Goal: Check status: Check status

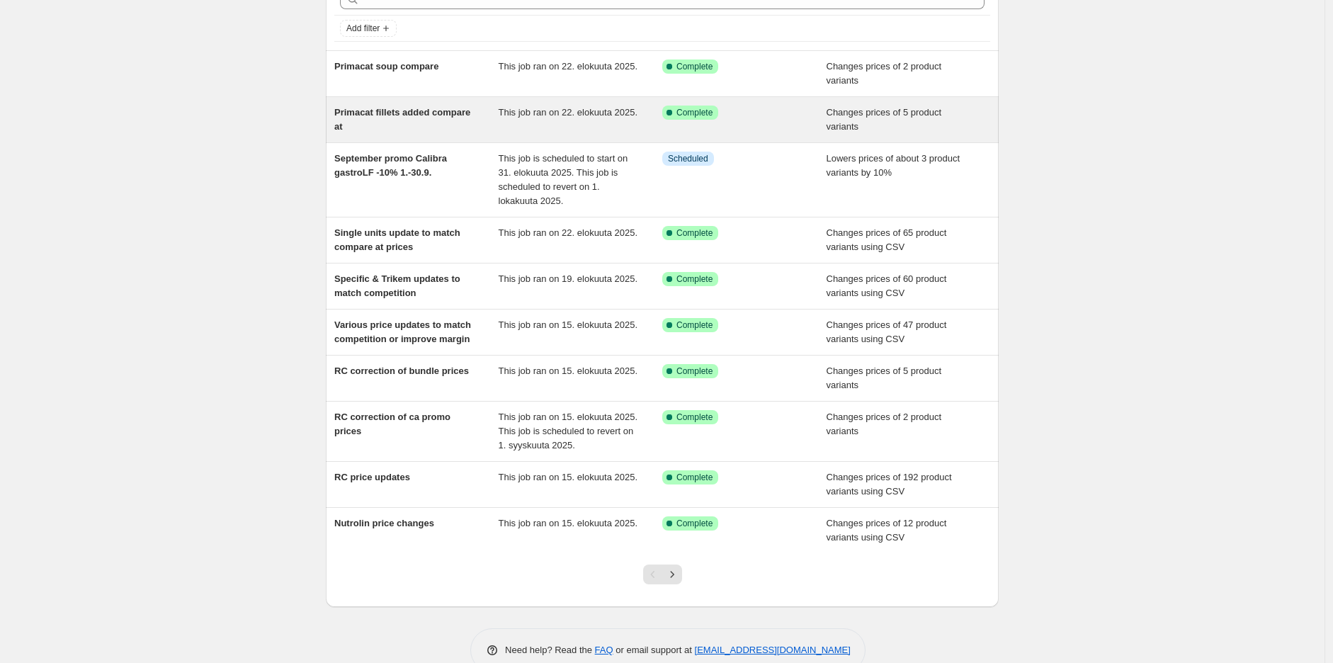
scroll to position [109, 0]
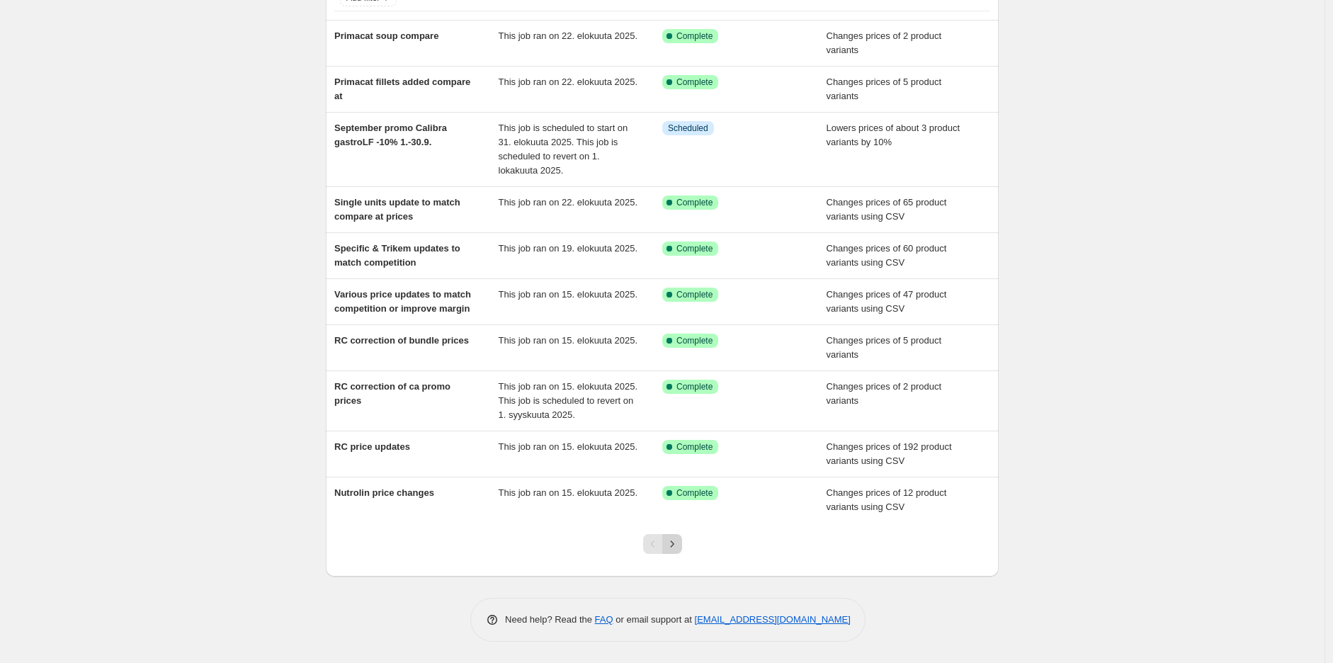
click at [679, 538] on icon "Next" at bounding box center [672, 544] width 14 height 14
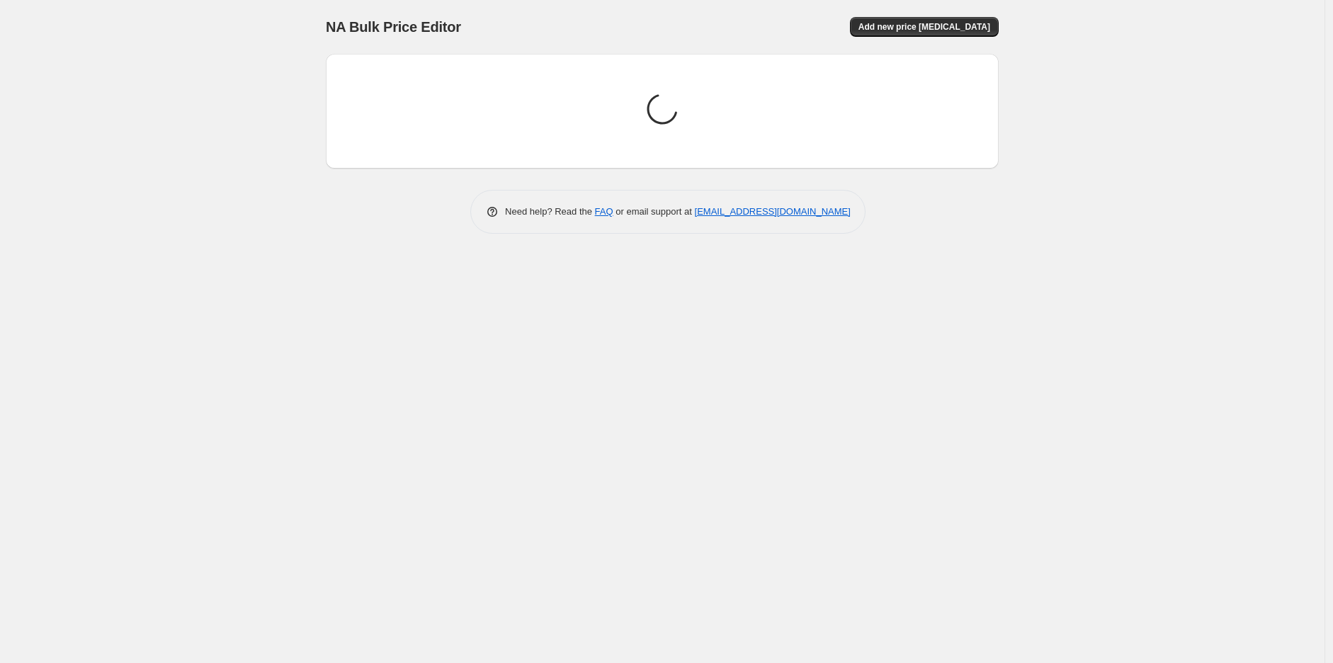
scroll to position [0, 0]
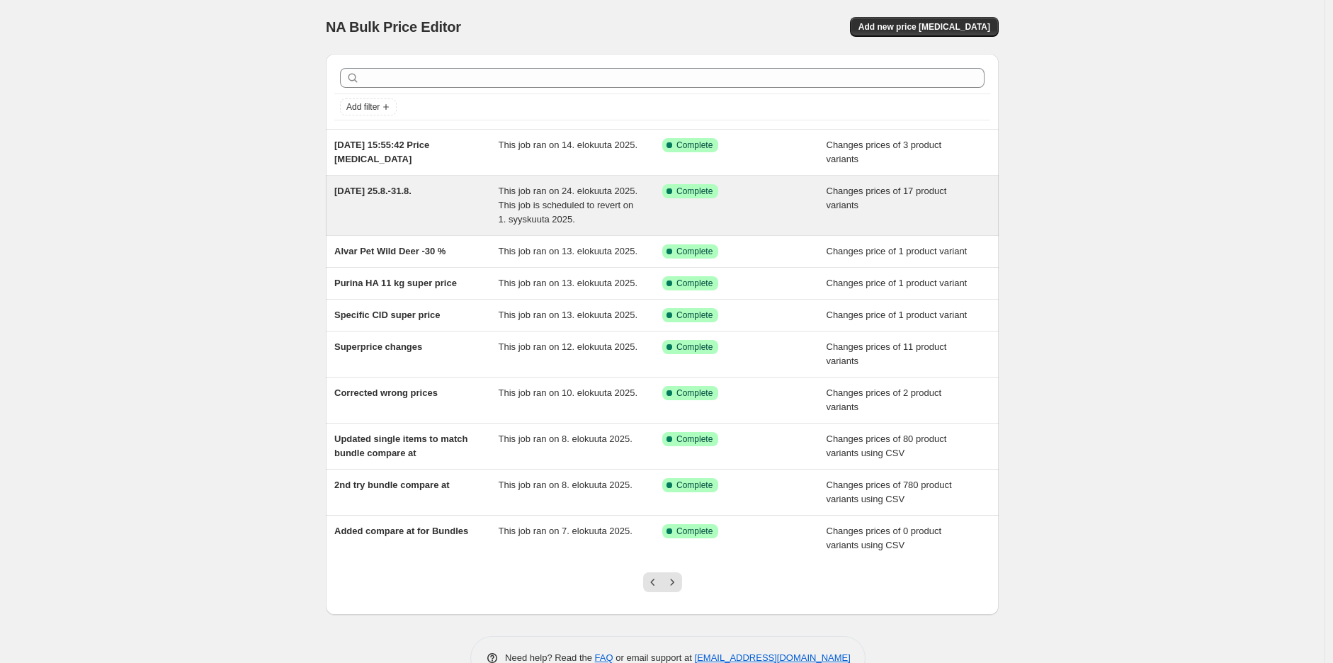
click at [416, 210] on div "[DATE] 25.8.-31.8." at bounding box center [416, 205] width 164 height 42
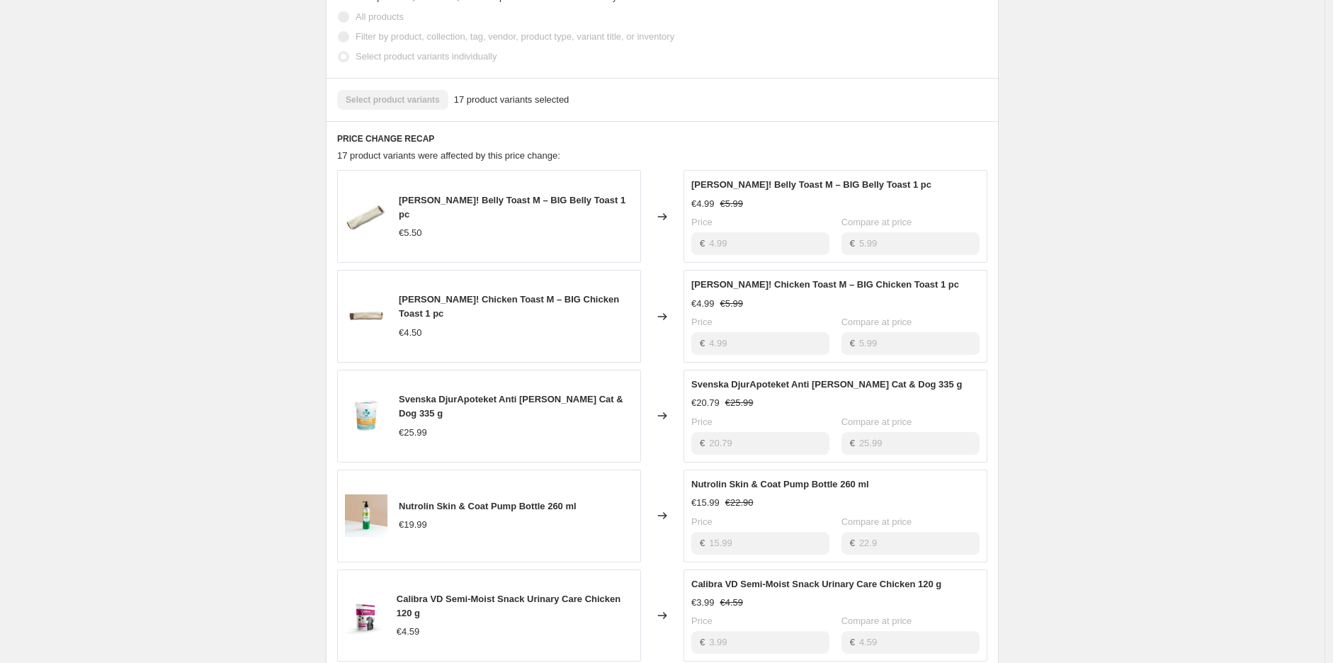
scroll to position [629, 0]
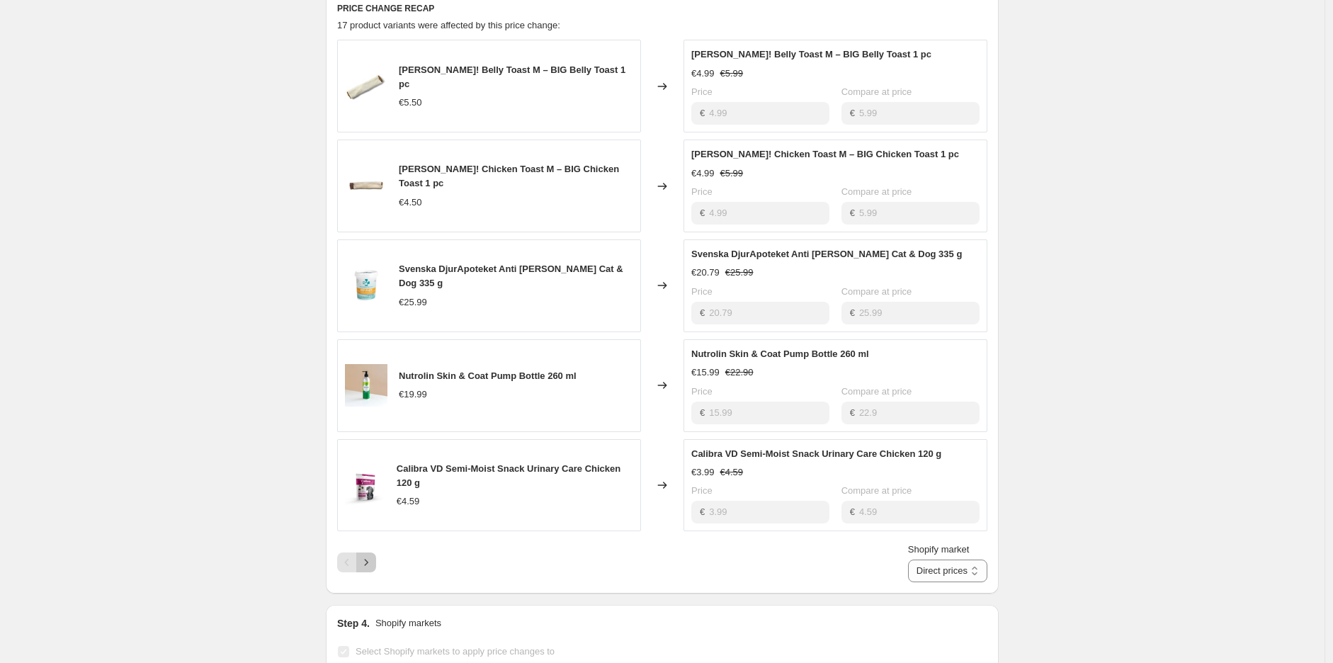
click at [372, 561] on icon "Next" at bounding box center [366, 562] width 14 height 14
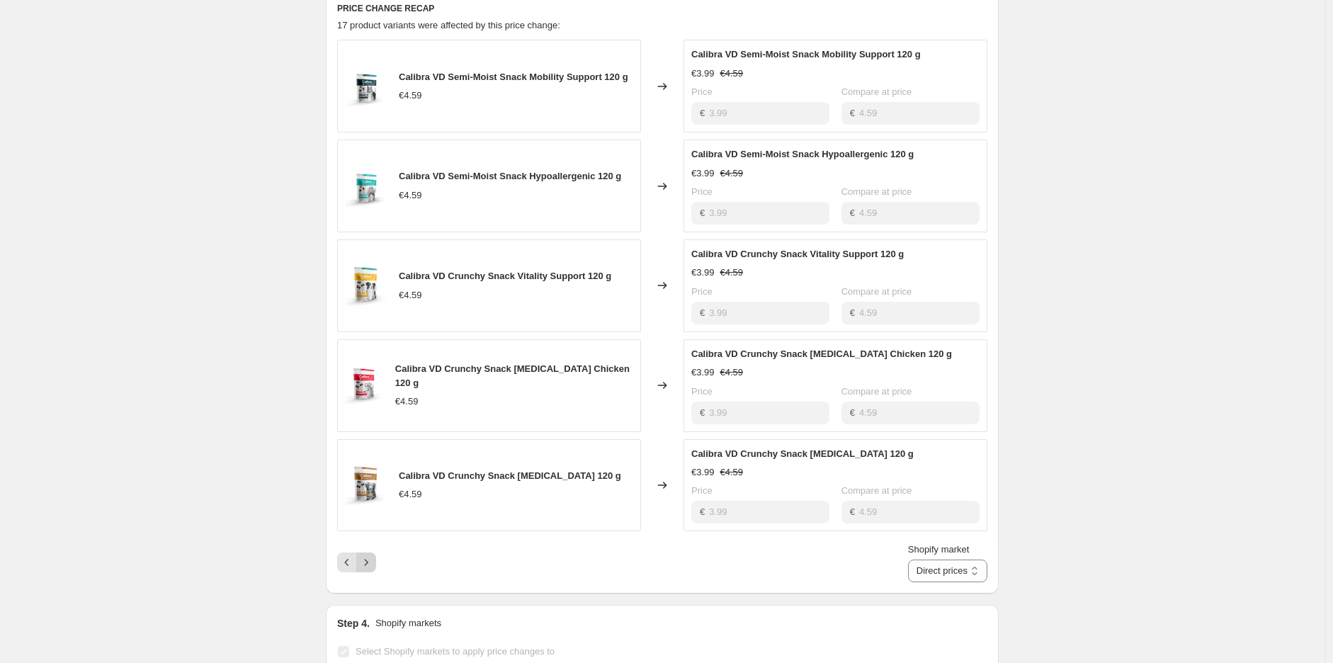
click at [373, 566] on icon "Next" at bounding box center [366, 562] width 14 height 14
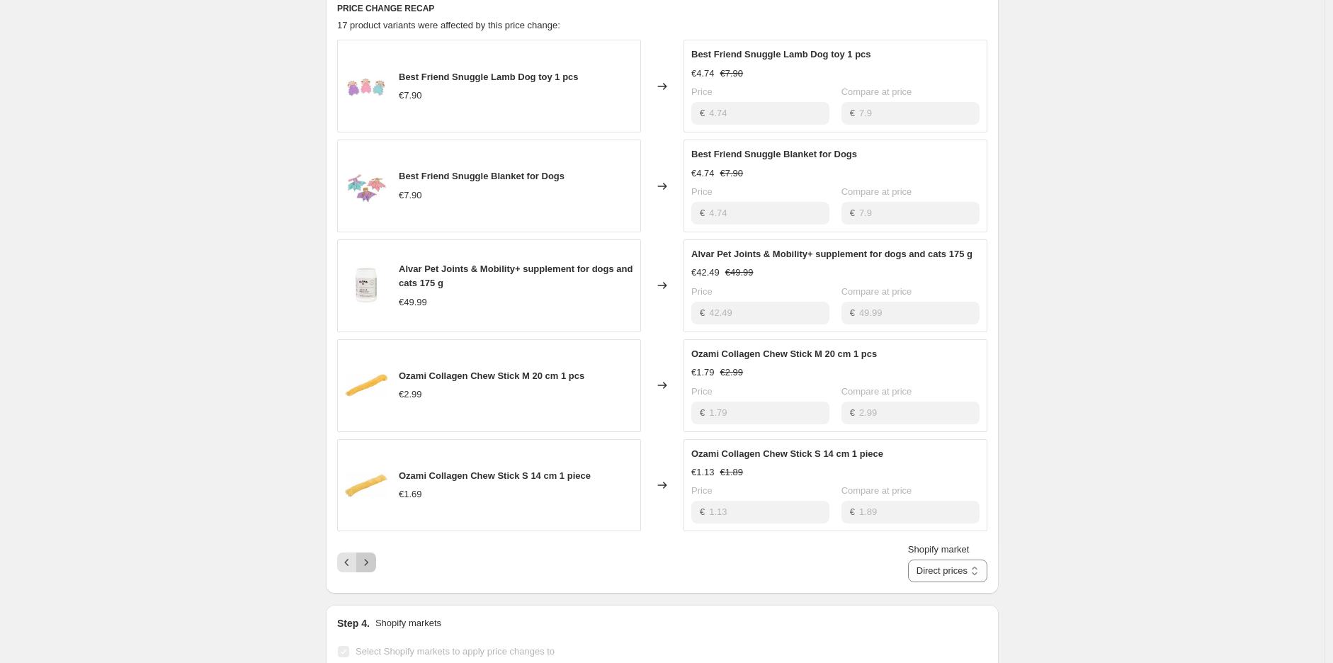
click at [373, 565] on icon "Next" at bounding box center [366, 562] width 14 height 14
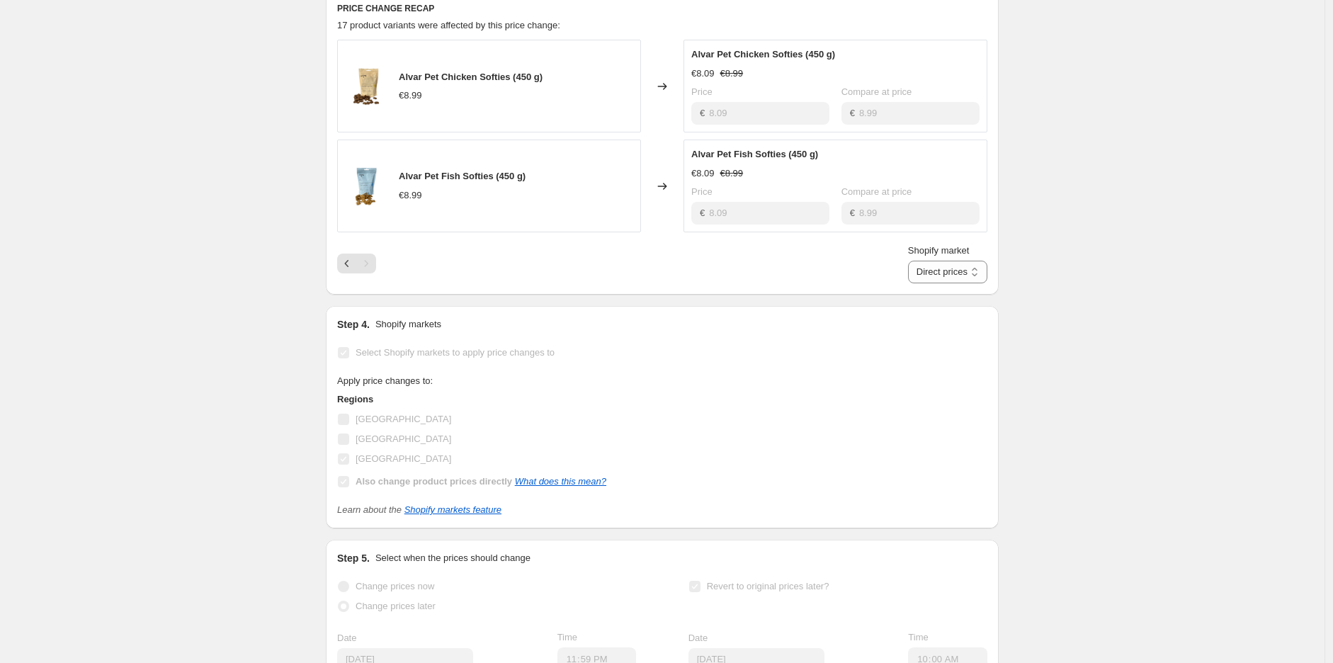
scroll to position [550, 0]
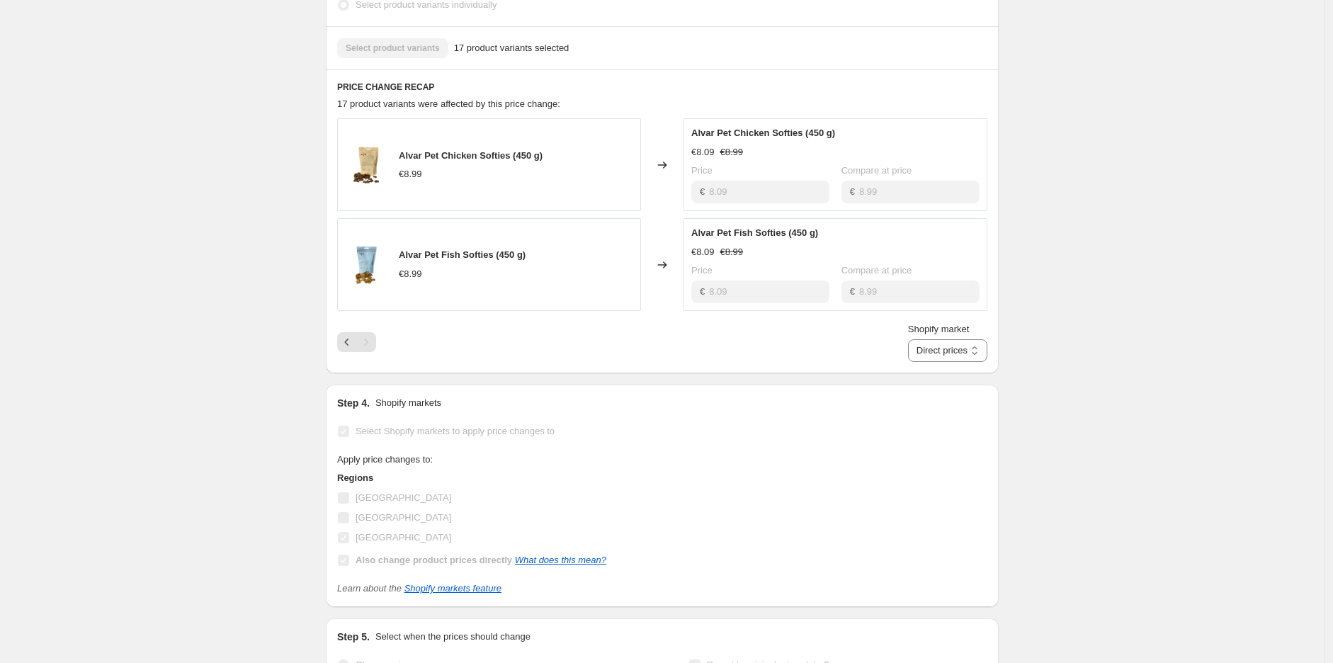
click at [1100, 210] on div "Dog Day 25.8.-31.8.. This page is ready Dog Day 25.8.-31.8. Success Complete Co…" at bounding box center [662, 255] width 1324 height 1610
click at [1156, 294] on div "Dog Day 25.8.-31.8.. This page is ready Dog Day 25.8.-31.8. Success Complete Co…" at bounding box center [662, 255] width 1324 height 1610
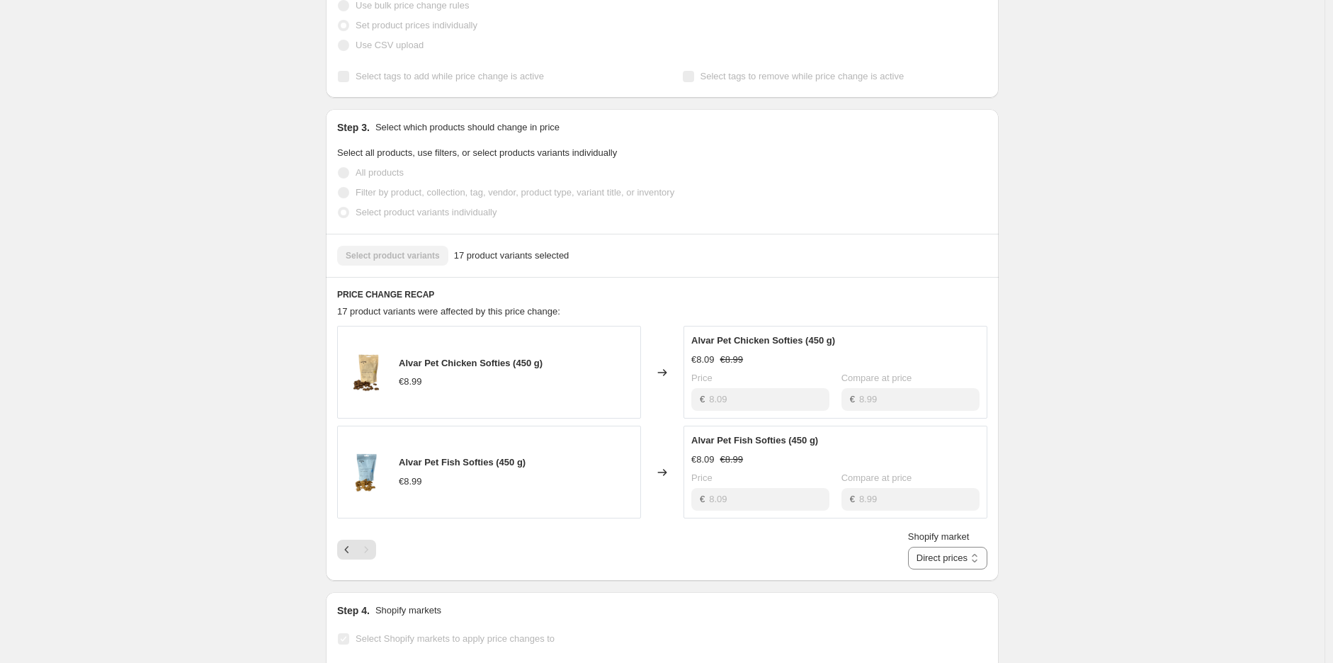
scroll to position [314, 0]
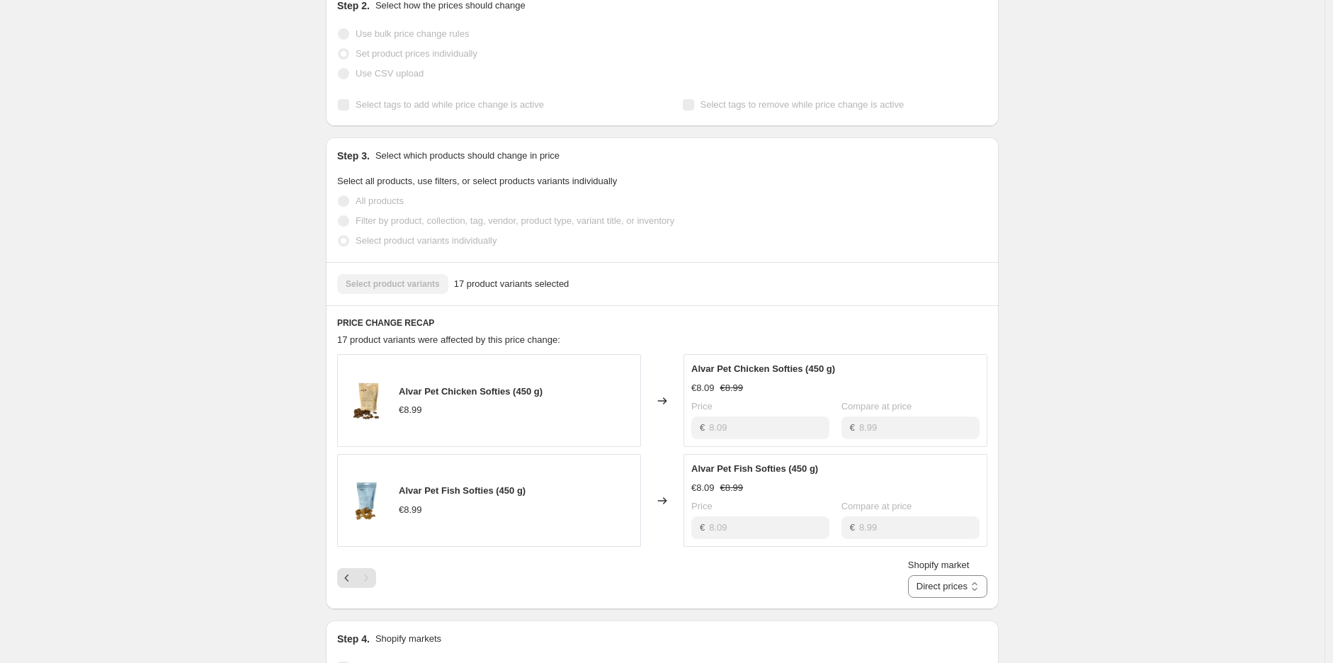
click at [1134, 276] on div "Dog Day 25.8.-31.8.. This page is ready Dog Day 25.8.-31.8. Success Complete Co…" at bounding box center [662, 491] width 1324 height 1610
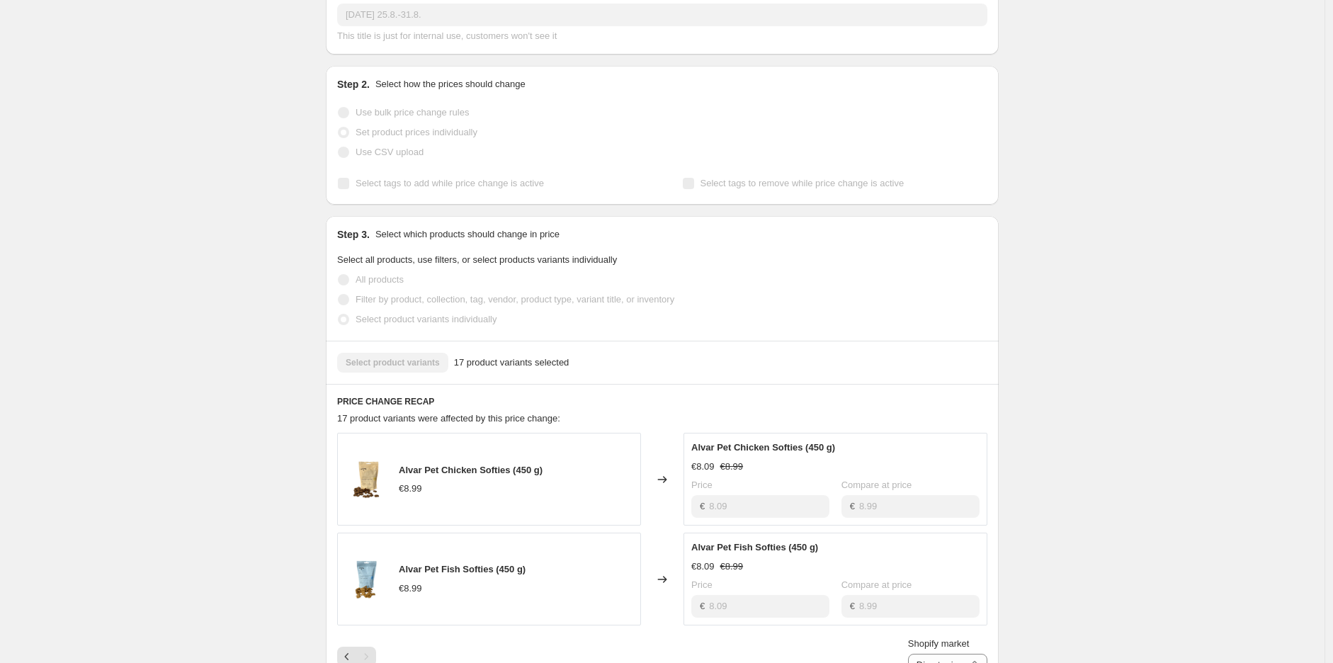
scroll to position [0, 0]
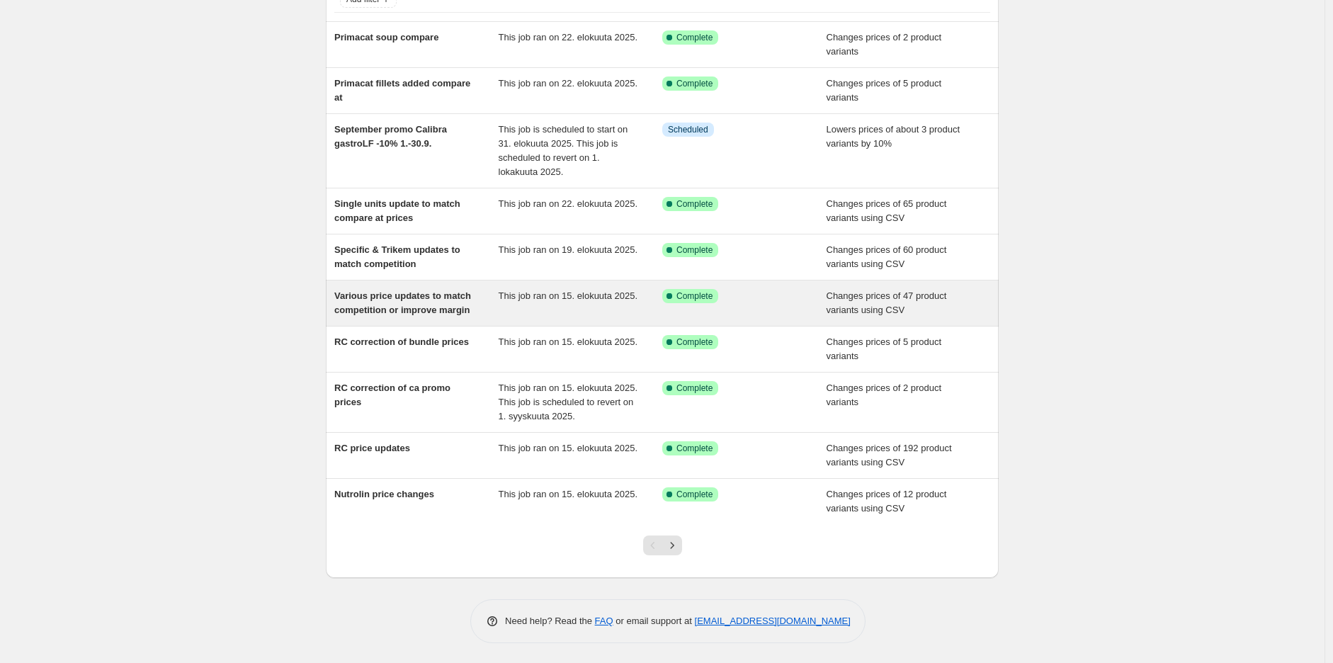
scroll to position [109, 0]
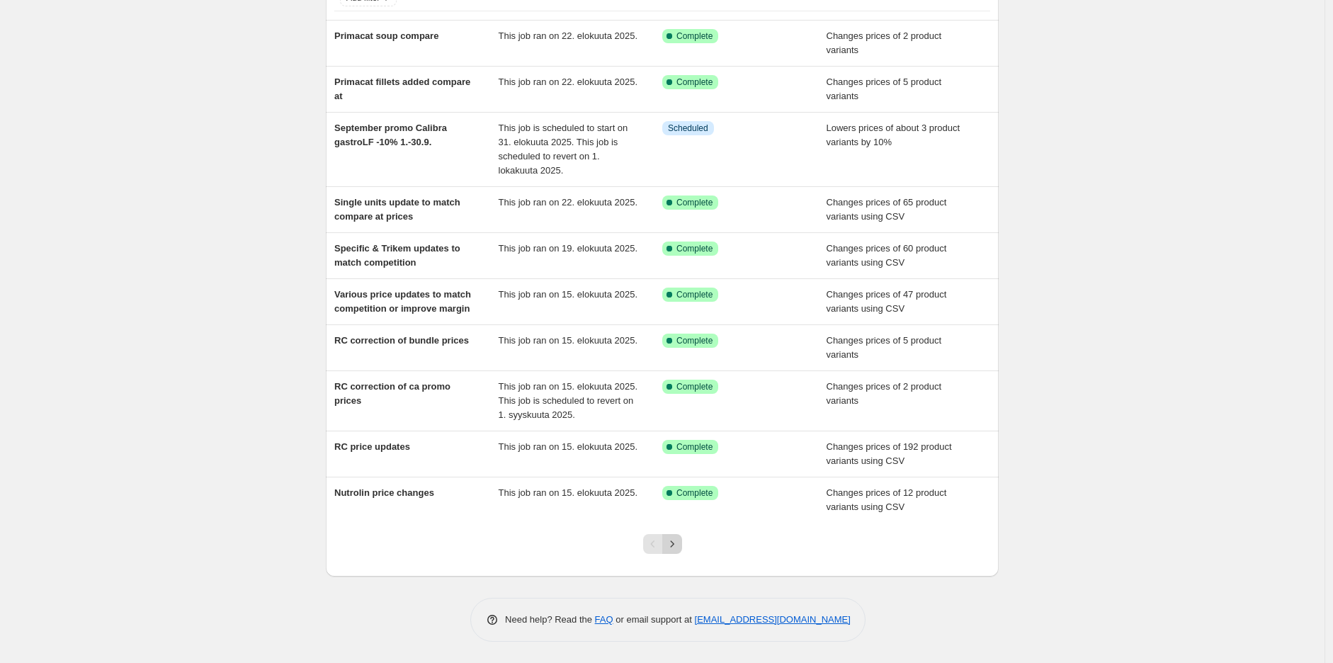
click at [677, 539] on icon "Next" at bounding box center [672, 544] width 14 height 14
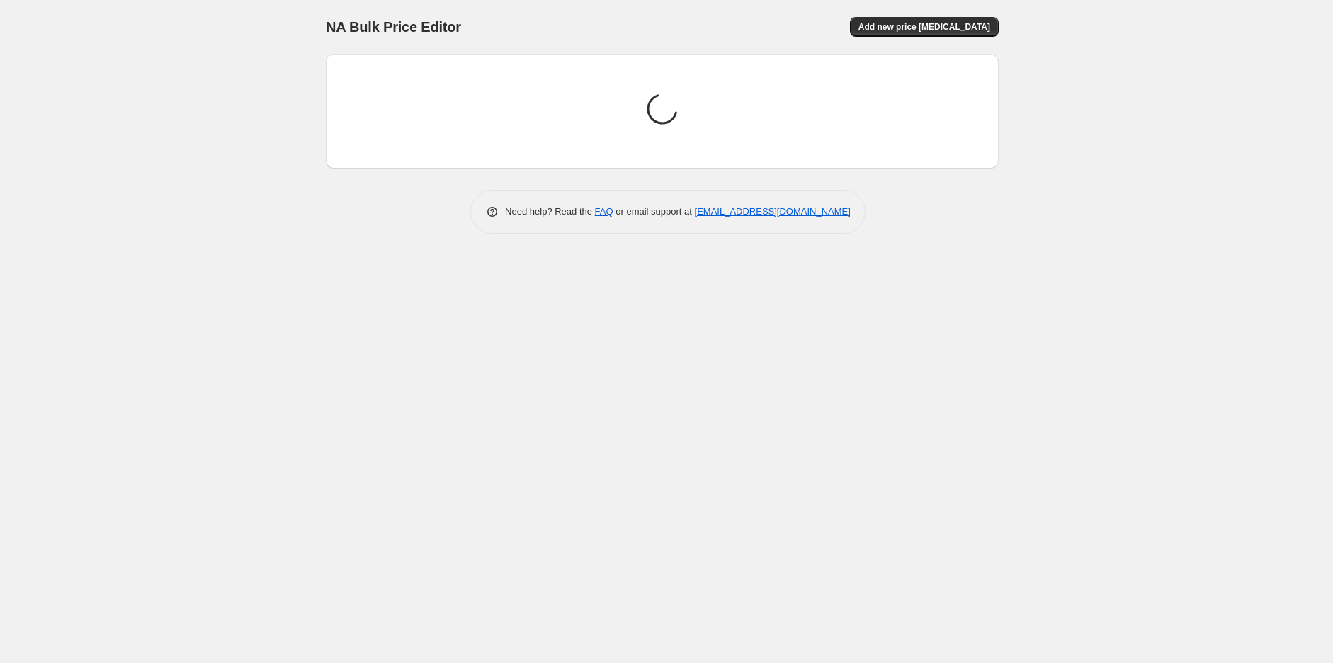
scroll to position [0, 0]
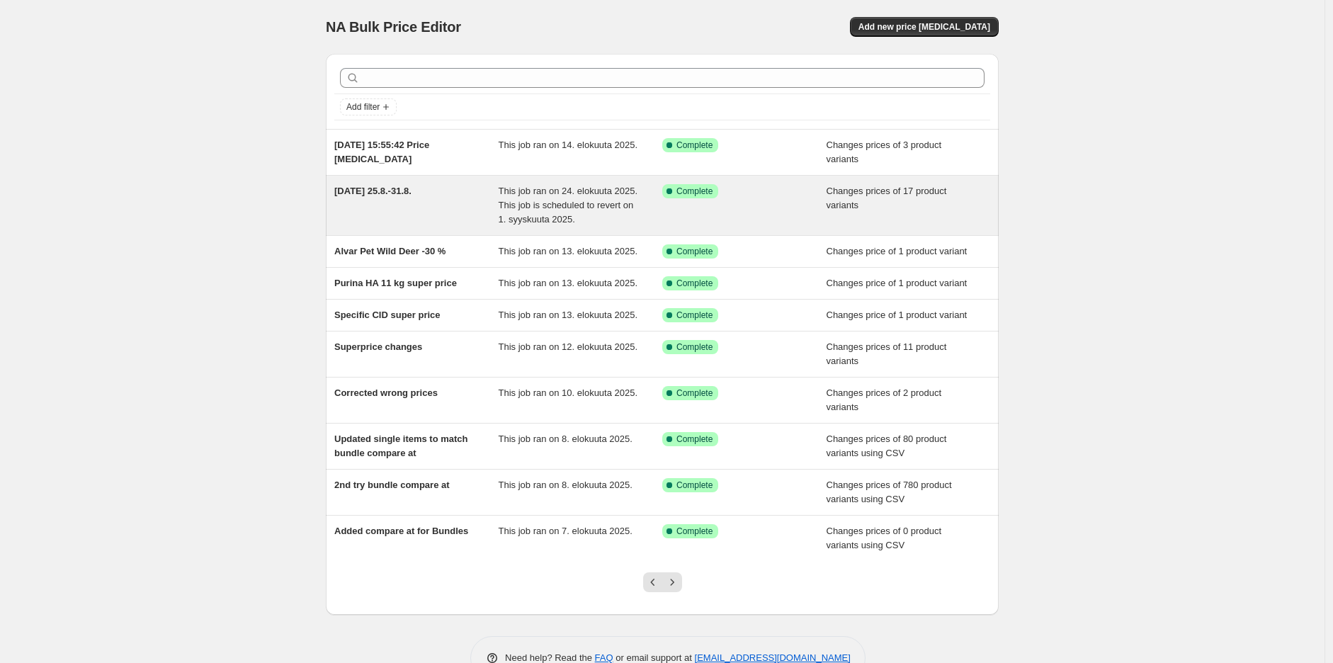
click at [445, 203] on div "[DATE] 25.8.-31.8." at bounding box center [416, 205] width 164 height 42
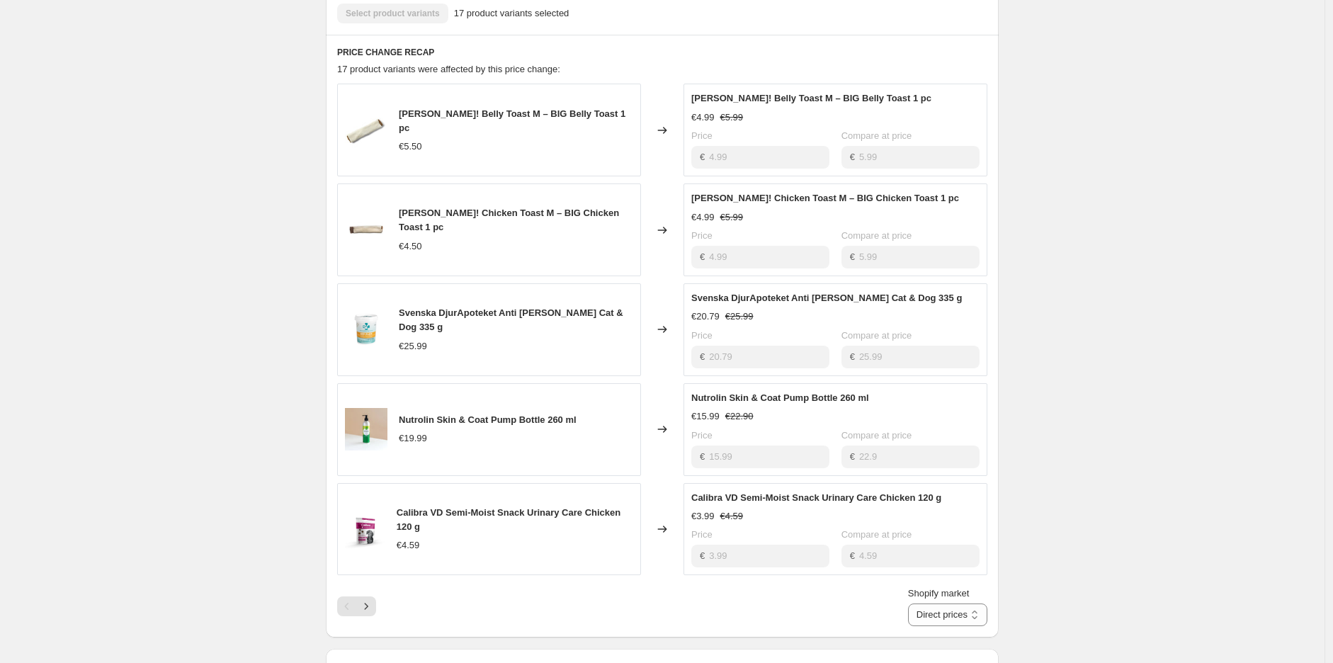
scroll to position [708, 0]
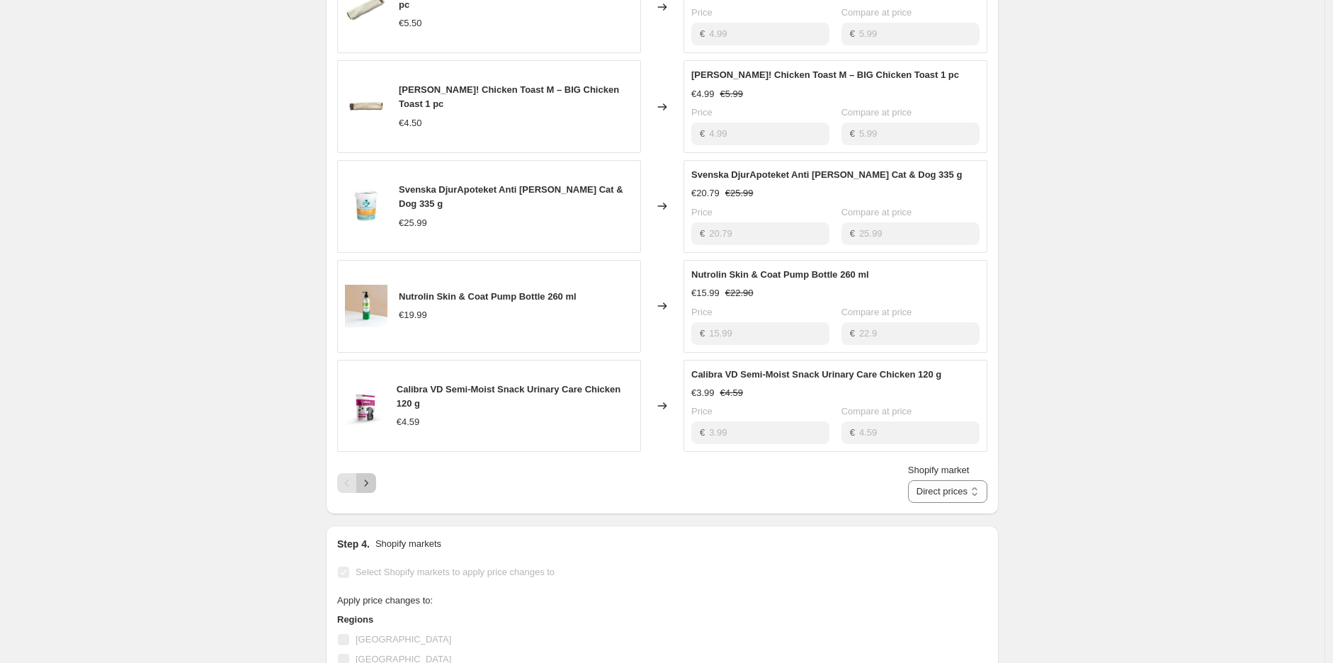
click at [366, 484] on icon "Next" at bounding box center [366, 483] width 14 height 14
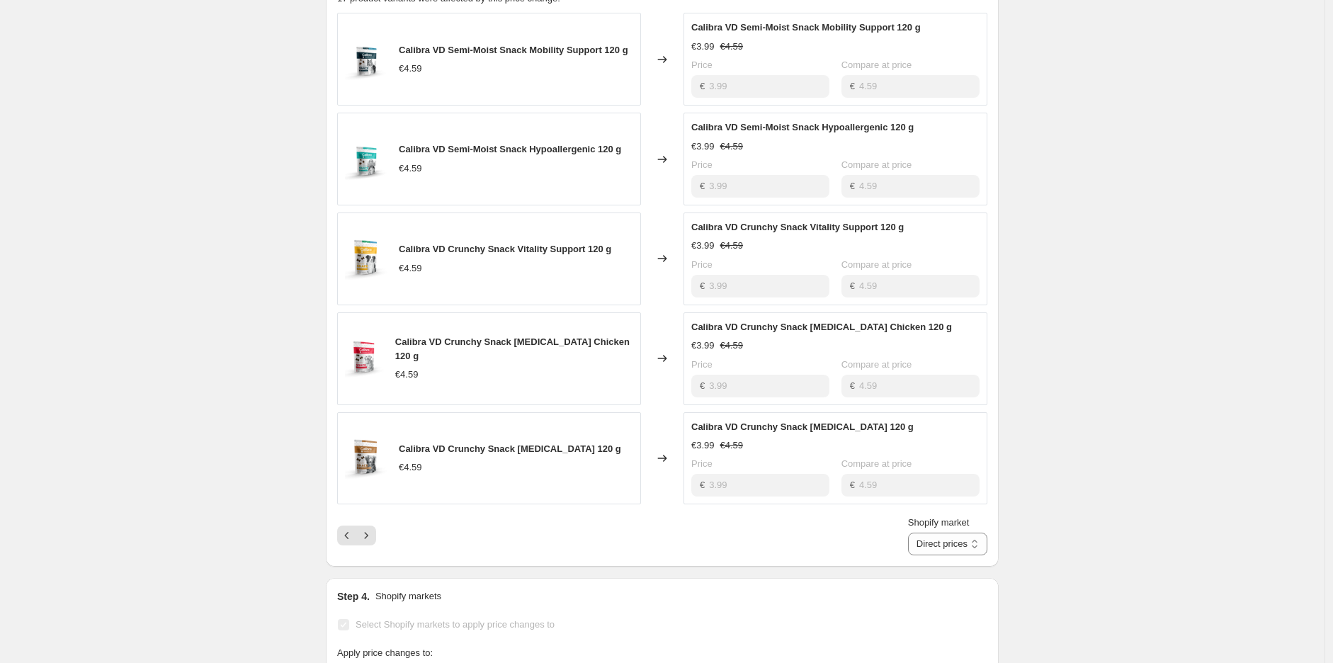
scroll to position [629, 0]
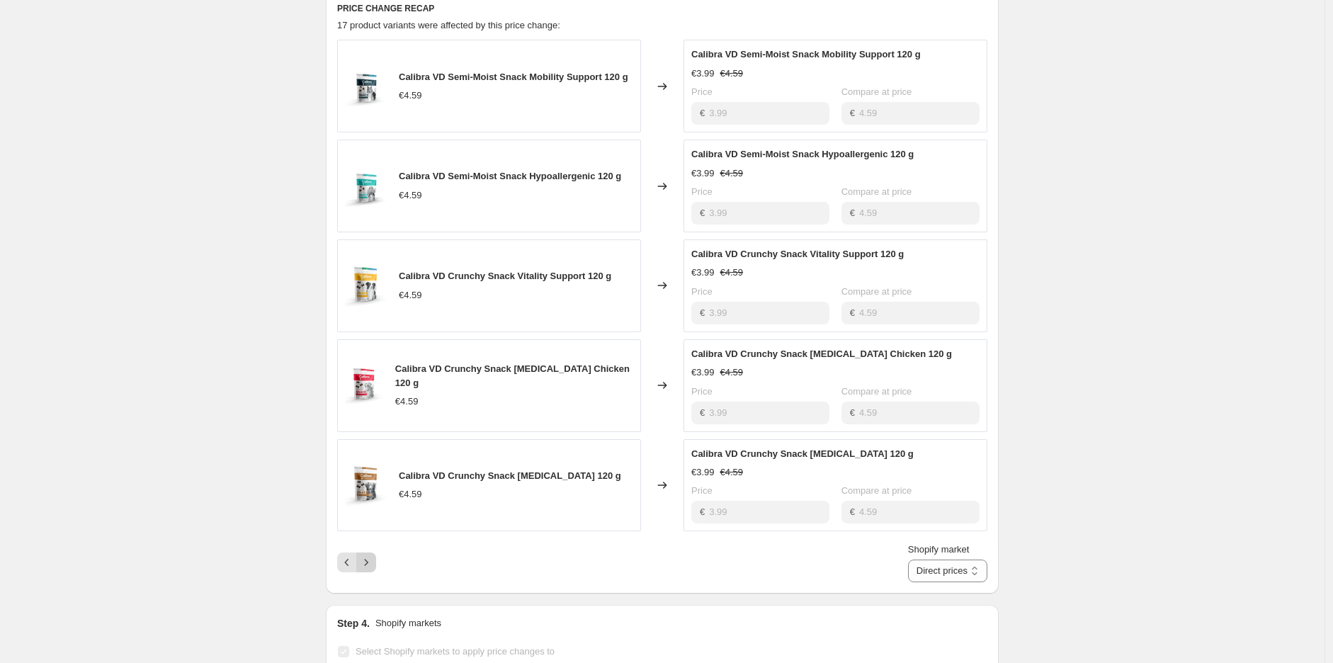
click at [372, 554] on button "Next" at bounding box center [366, 562] width 20 height 20
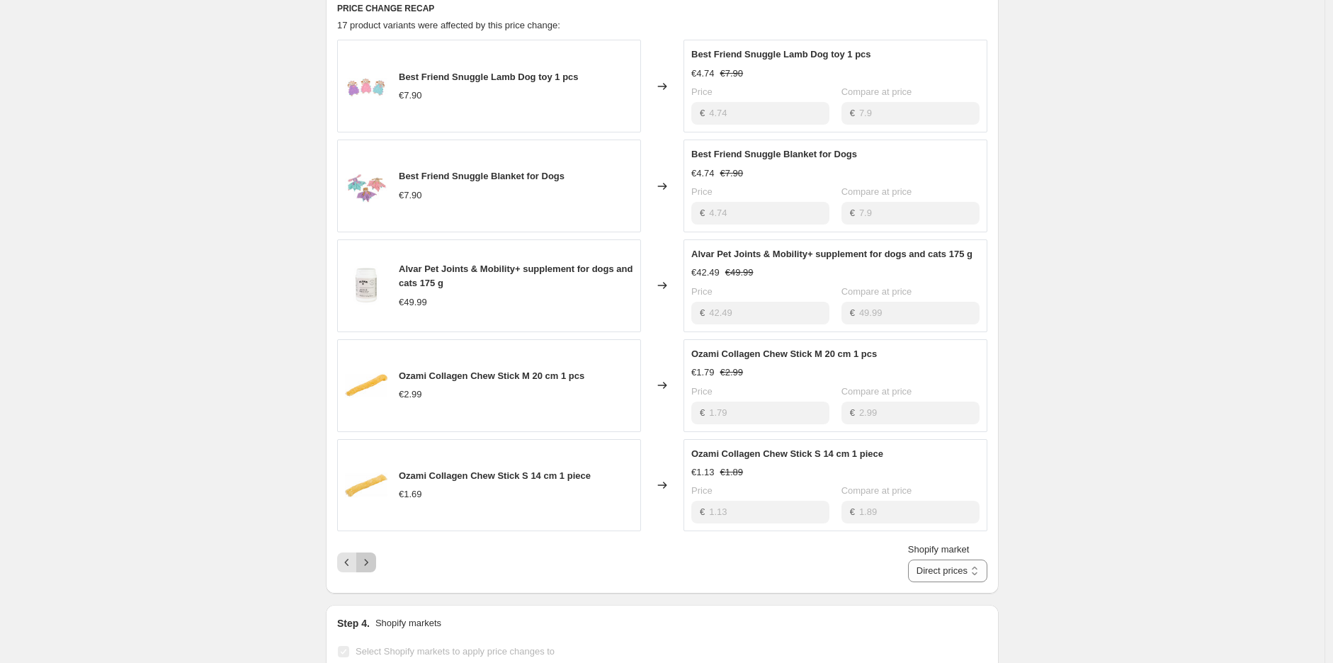
click at [372, 555] on icon "Next" at bounding box center [366, 562] width 14 height 14
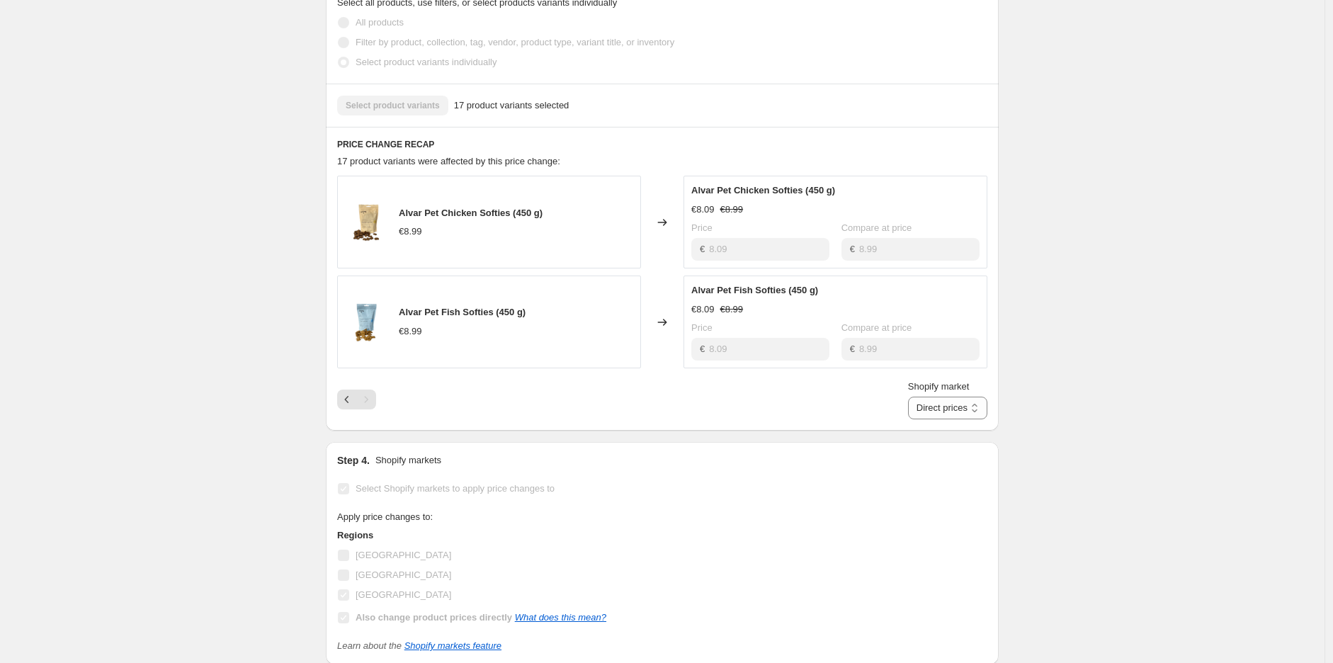
scroll to position [472, 0]
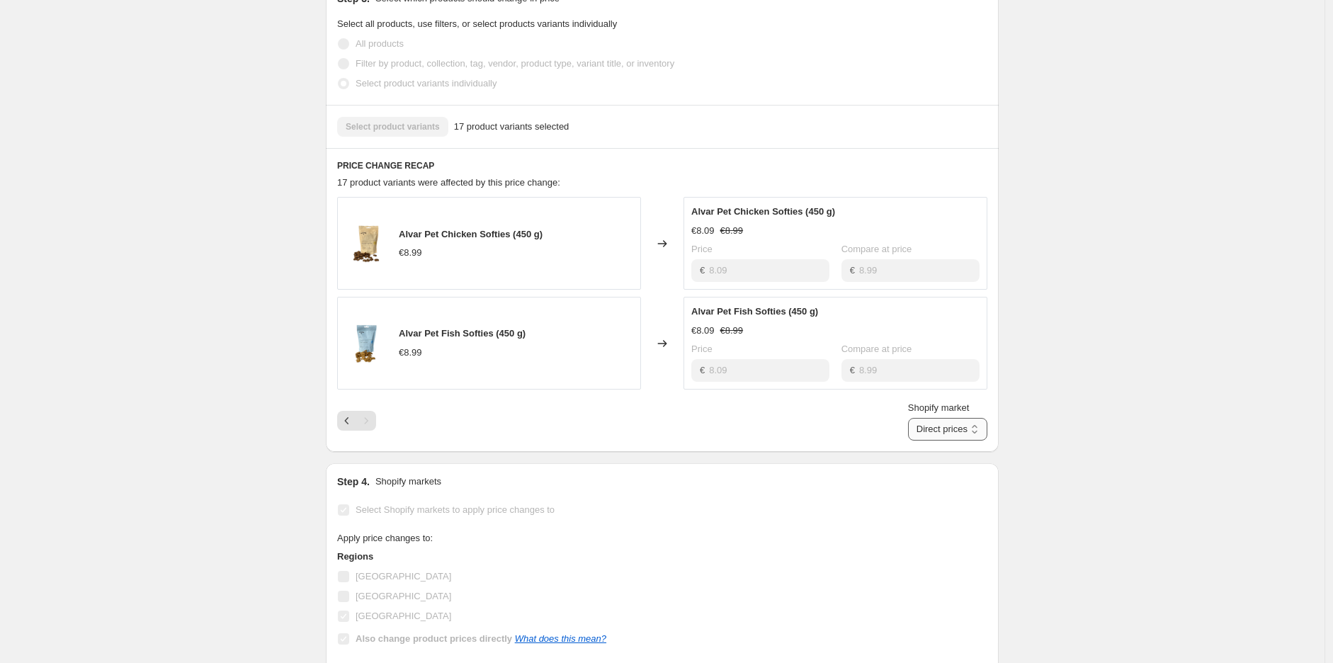
click at [945, 433] on select "Direct prices Sweden" at bounding box center [947, 429] width 79 height 23
click at [1169, 348] on div "Dog Day 25.8.-31.8.. This page is ready Dog Day 25.8.-31.8. Success Complete Co…" at bounding box center [662, 333] width 1324 height 1610
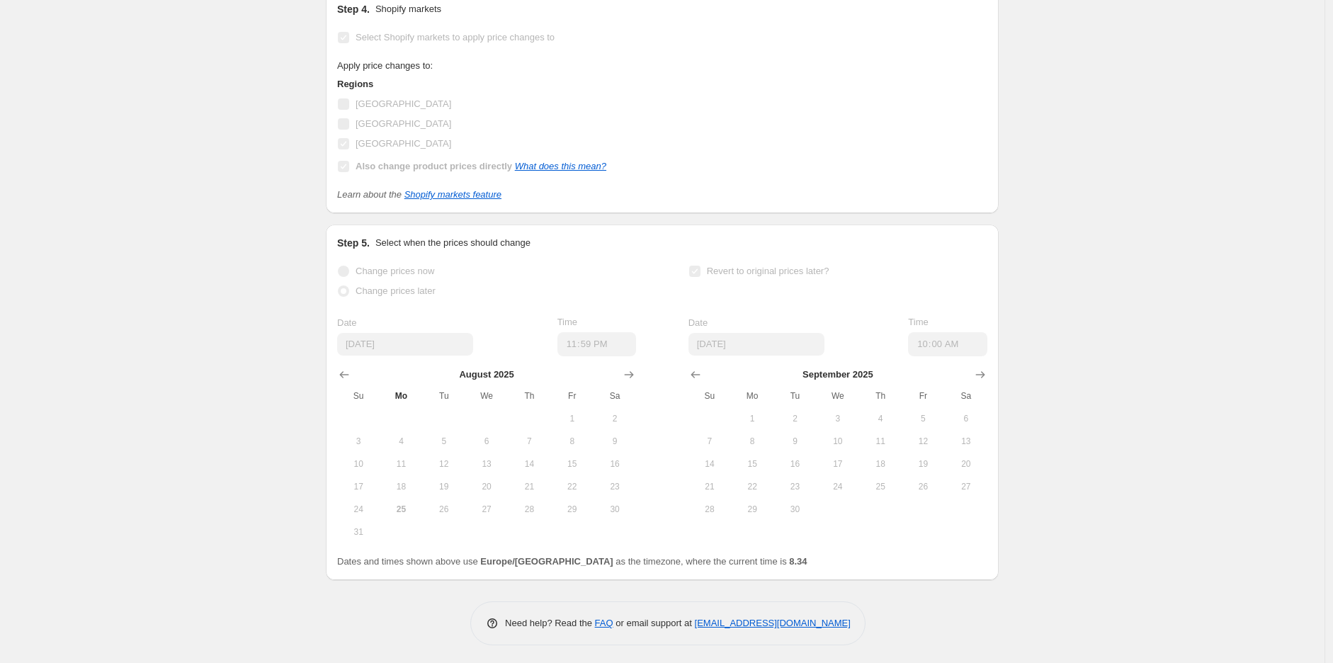
scroll to position [947, 0]
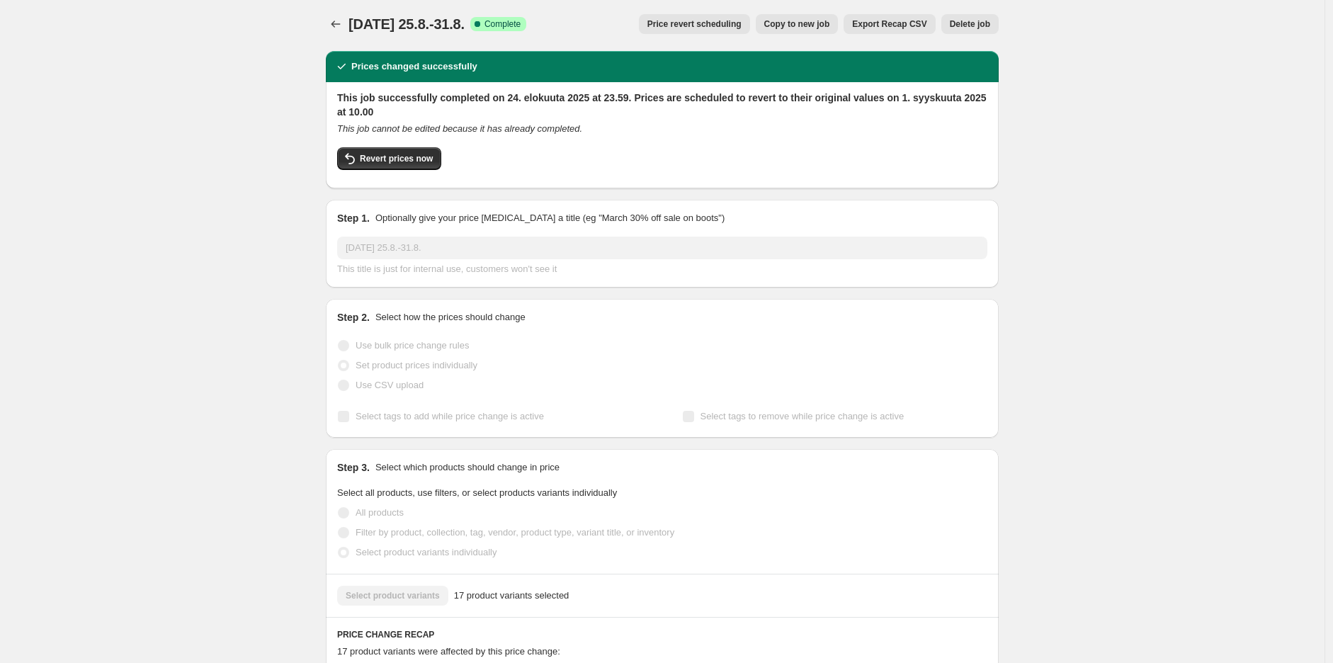
scroll to position [0, 0]
